Goal: Task Accomplishment & Management: Manage account settings

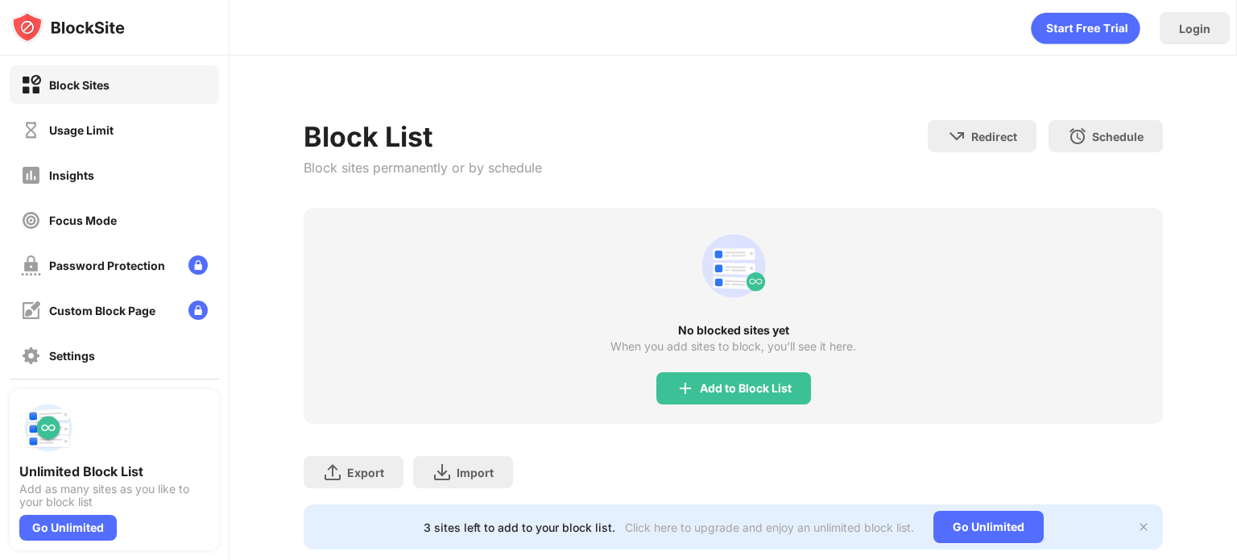
click at [145, 130] on div "Usage Limit" at bounding box center [114, 129] width 209 height 39
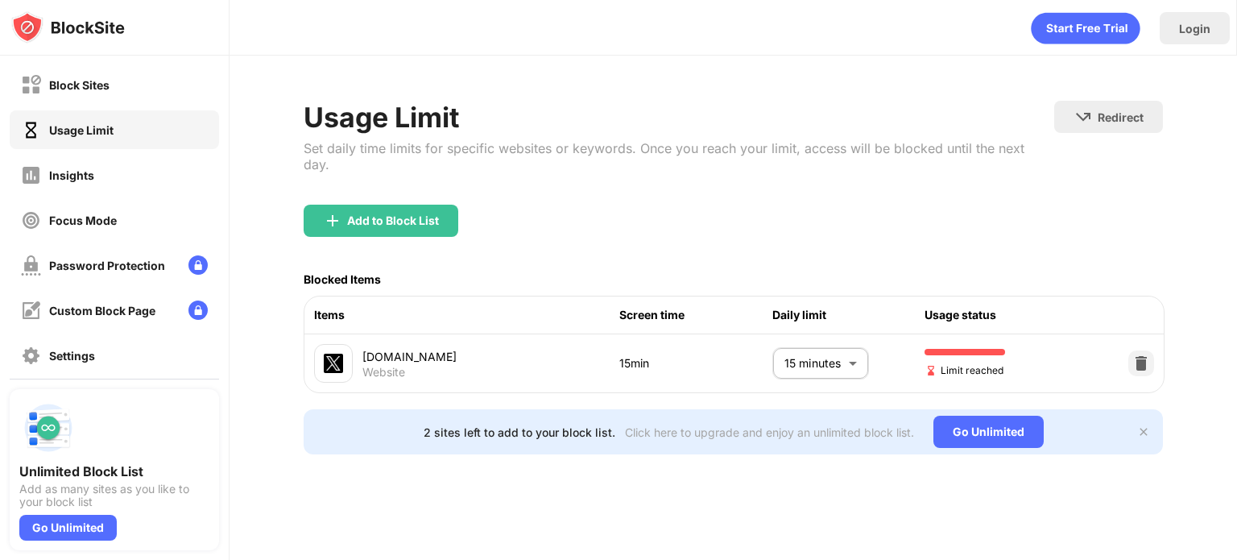
click at [68, 137] on div "Usage Limit" at bounding box center [67, 130] width 93 height 20
click at [840, 350] on body "Block Sites Usage Limit Insights Focus Mode Password Protection Custom Block Pa…" at bounding box center [618, 280] width 1237 height 560
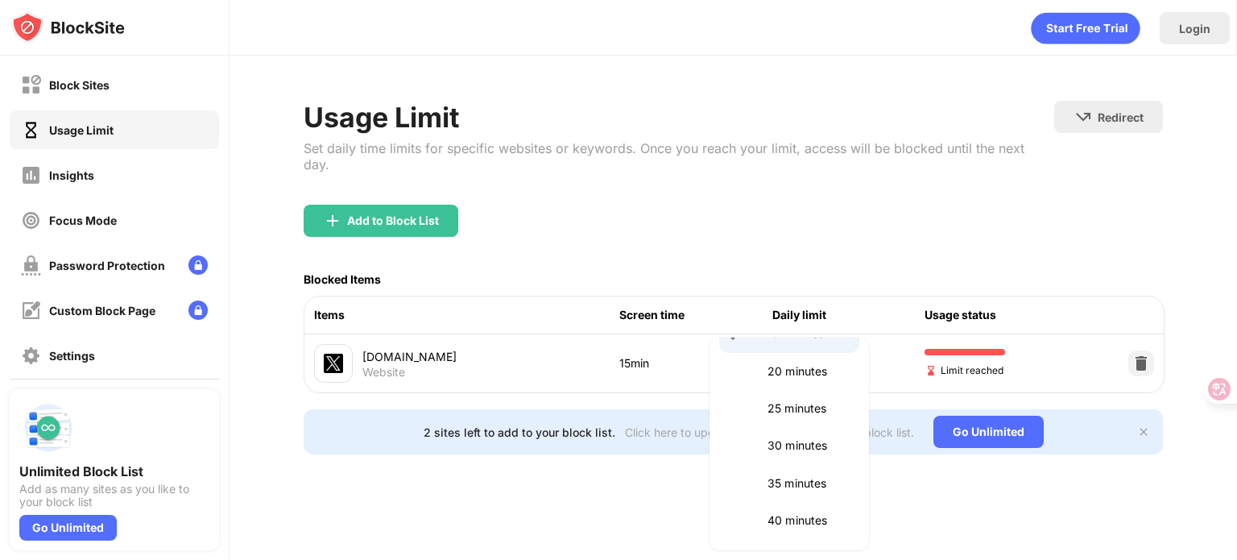
scroll to position [161, 0]
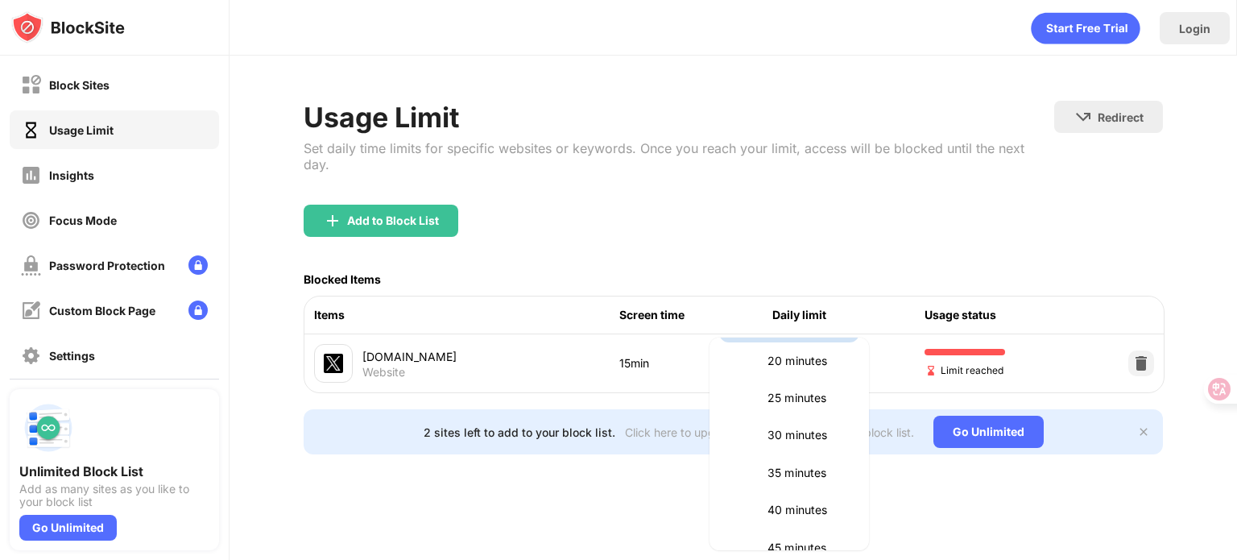
click at [794, 428] on p "30 minutes" at bounding box center [809, 435] width 82 height 18
type input "**"
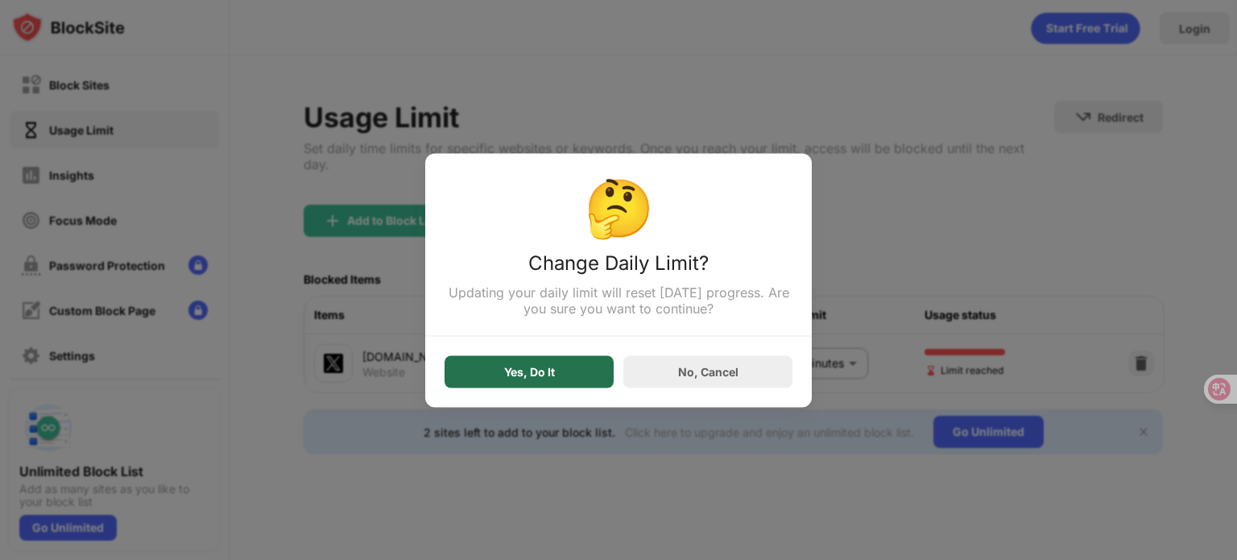
click at [571, 365] on div "Yes, Do It" at bounding box center [529, 371] width 169 height 32
